Goal: Information Seeking & Learning: Find contact information

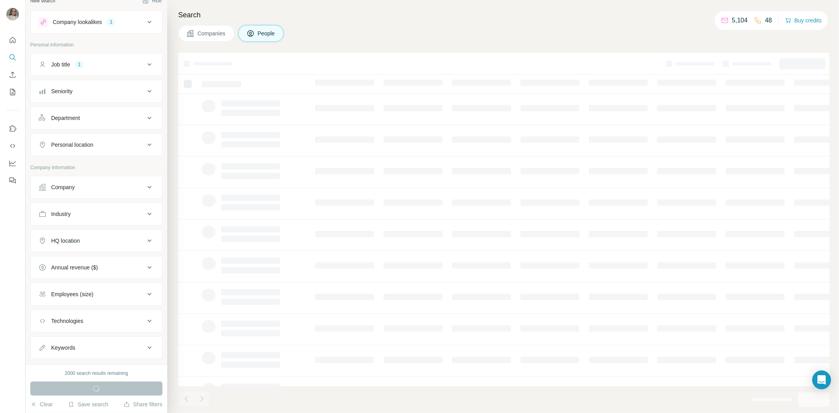
scroll to position [28, 0]
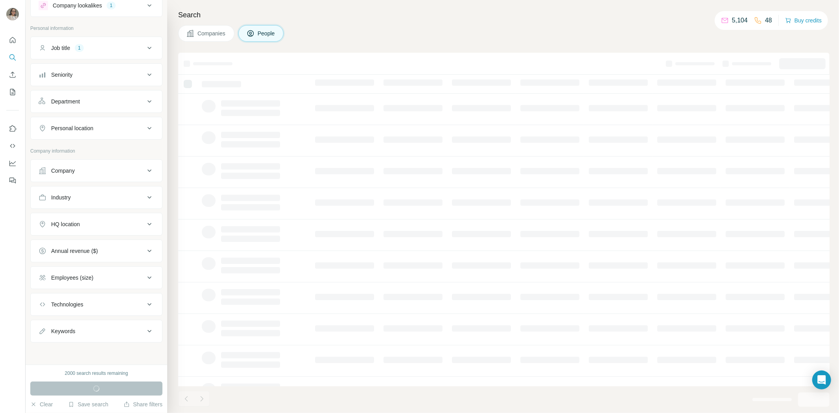
click at [93, 224] on div "HQ location" at bounding box center [92, 224] width 106 height 8
click at [106, 245] on input "text" at bounding box center [97, 243] width 116 height 14
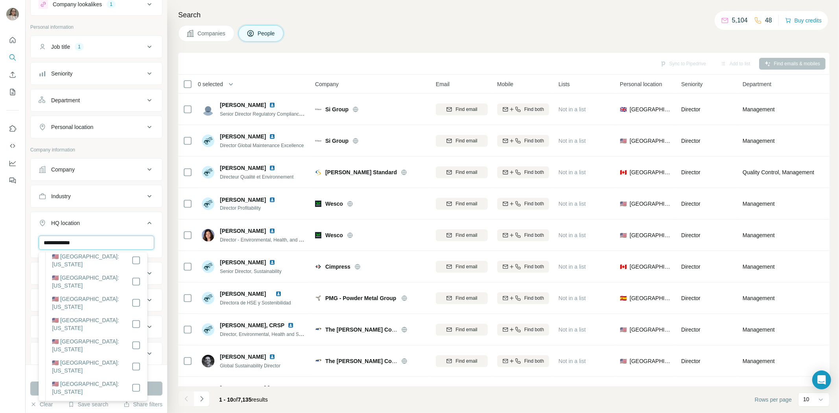
scroll to position [568, 0]
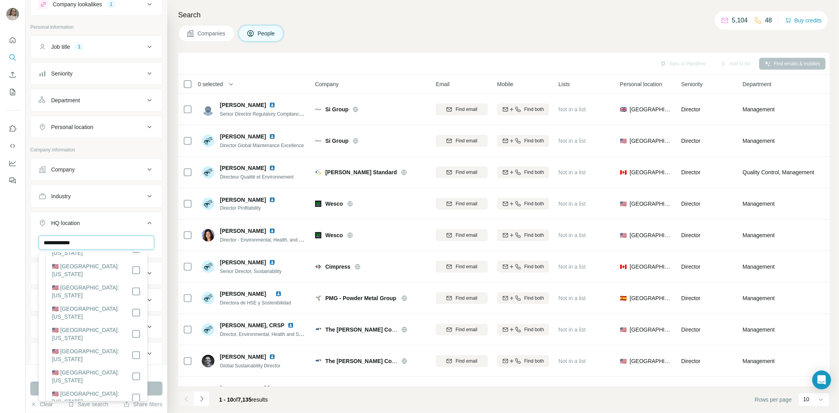
type input "**********"
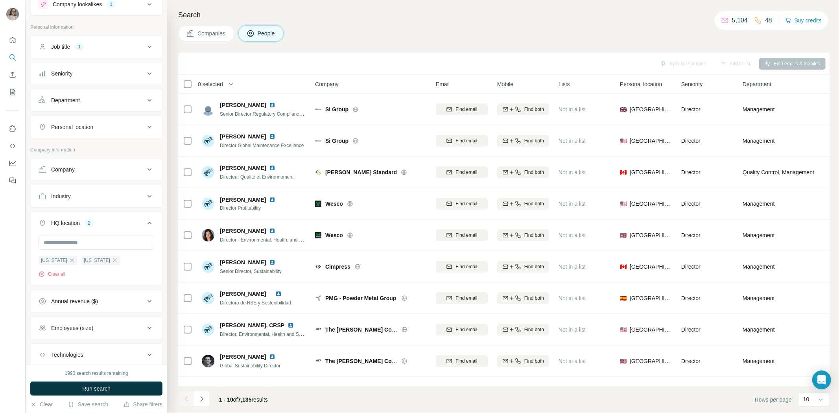
click at [173, 356] on div "Search Companies People Sync to Pipedrive Add to list Find emails & mobiles 0 s…" at bounding box center [503, 206] width 672 height 413
click at [108, 387] on span "Run search" at bounding box center [96, 389] width 28 height 8
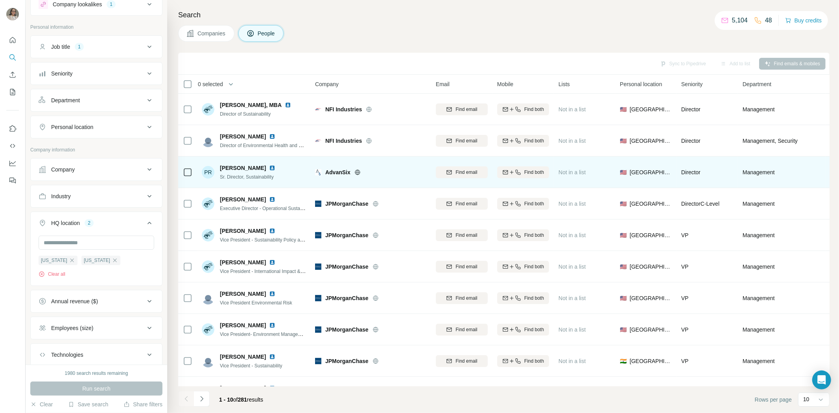
click at [208, 172] on div "PR" at bounding box center [208, 172] width 13 height 13
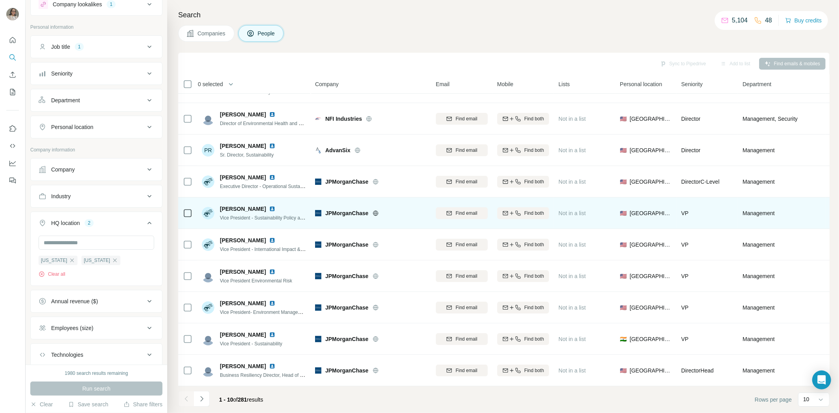
scroll to position [26, 0]
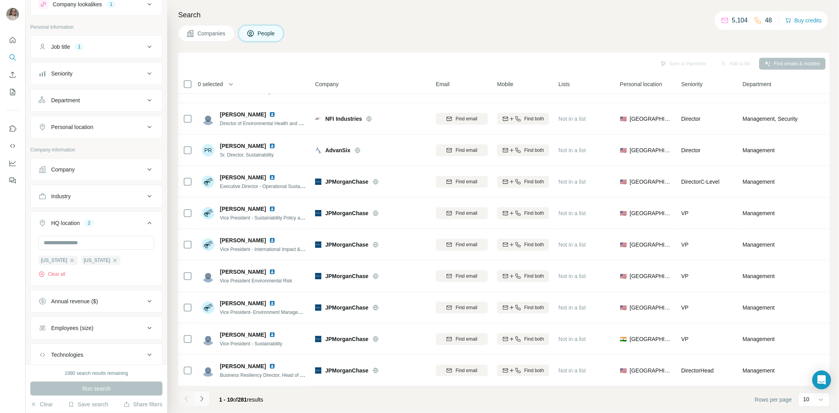
click at [205, 397] on icon "Navigate to next page" at bounding box center [202, 399] width 8 height 8
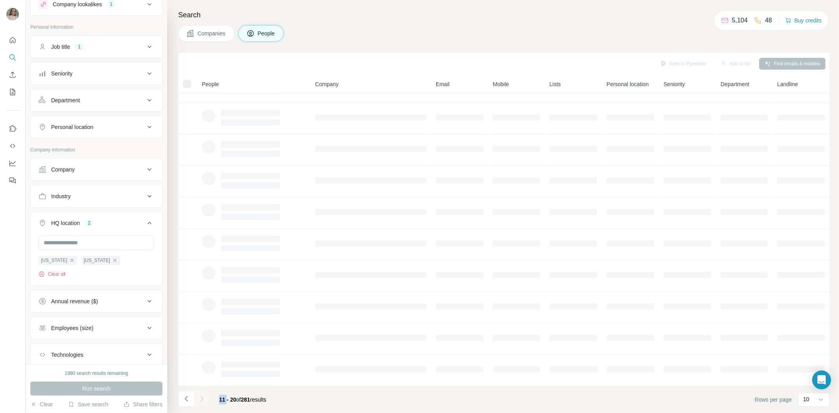
click at [205, 397] on div at bounding box center [202, 399] width 16 height 16
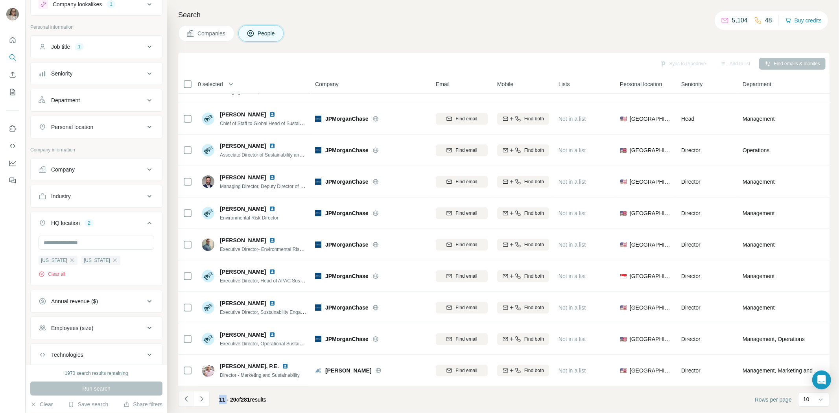
click at [184, 396] on icon "Navigate to previous page" at bounding box center [187, 399] width 8 height 8
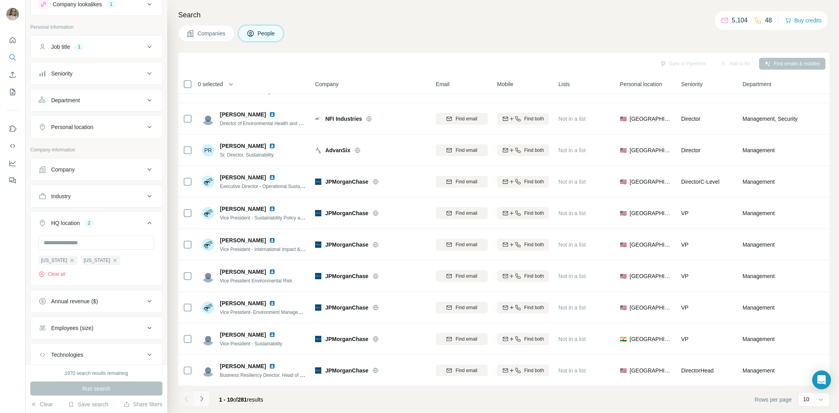
click at [201, 398] on icon "Navigate to next page" at bounding box center [202, 399] width 8 height 8
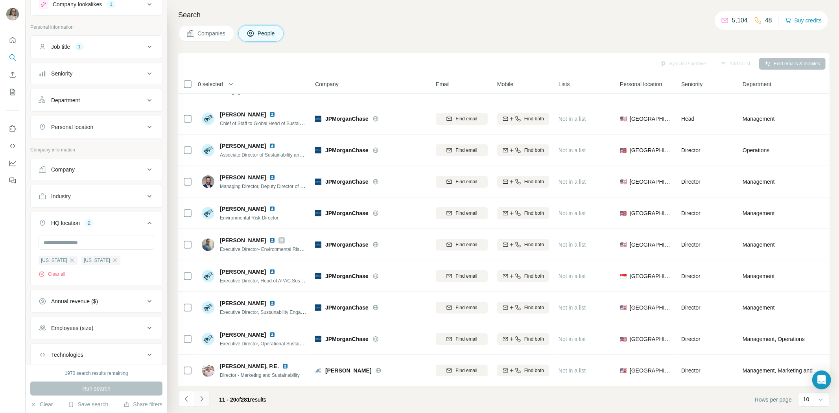
click at [201, 398] on icon "Navigate to next page" at bounding box center [202, 399] width 8 height 8
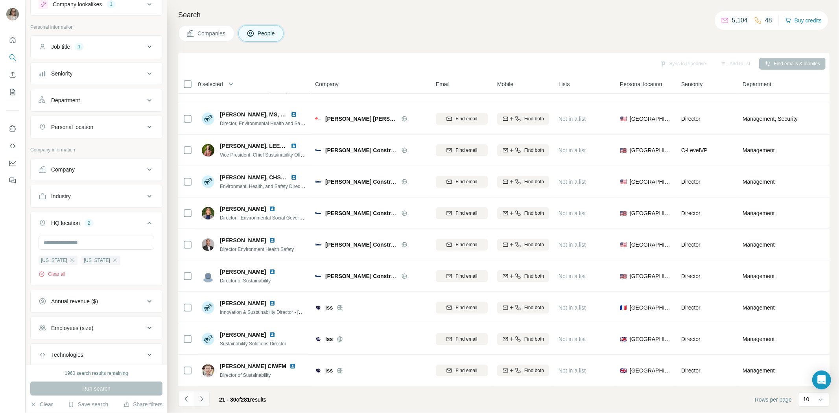
click at [202, 402] on icon "Navigate to next page" at bounding box center [202, 399] width 8 height 8
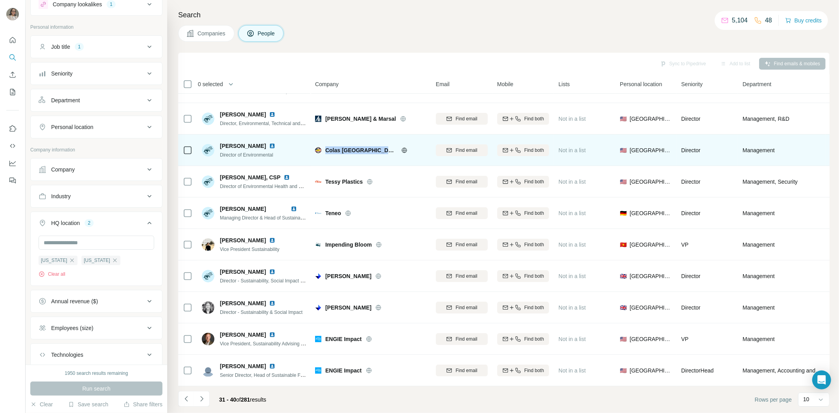
drag, startPoint x: 356, startPoint y: 144, endPoint x: 325, endPoint y: 142, distance: 31.6
click at [325, 146] on div "Colas [GEOGRAPHIC_DATA]" at bounding box center [375, 150] width 101 height 8
copy div "Colas [GEOGRAPHIC_DATA]"
